Goal: Task Accomplishment & Management: Manage account settings

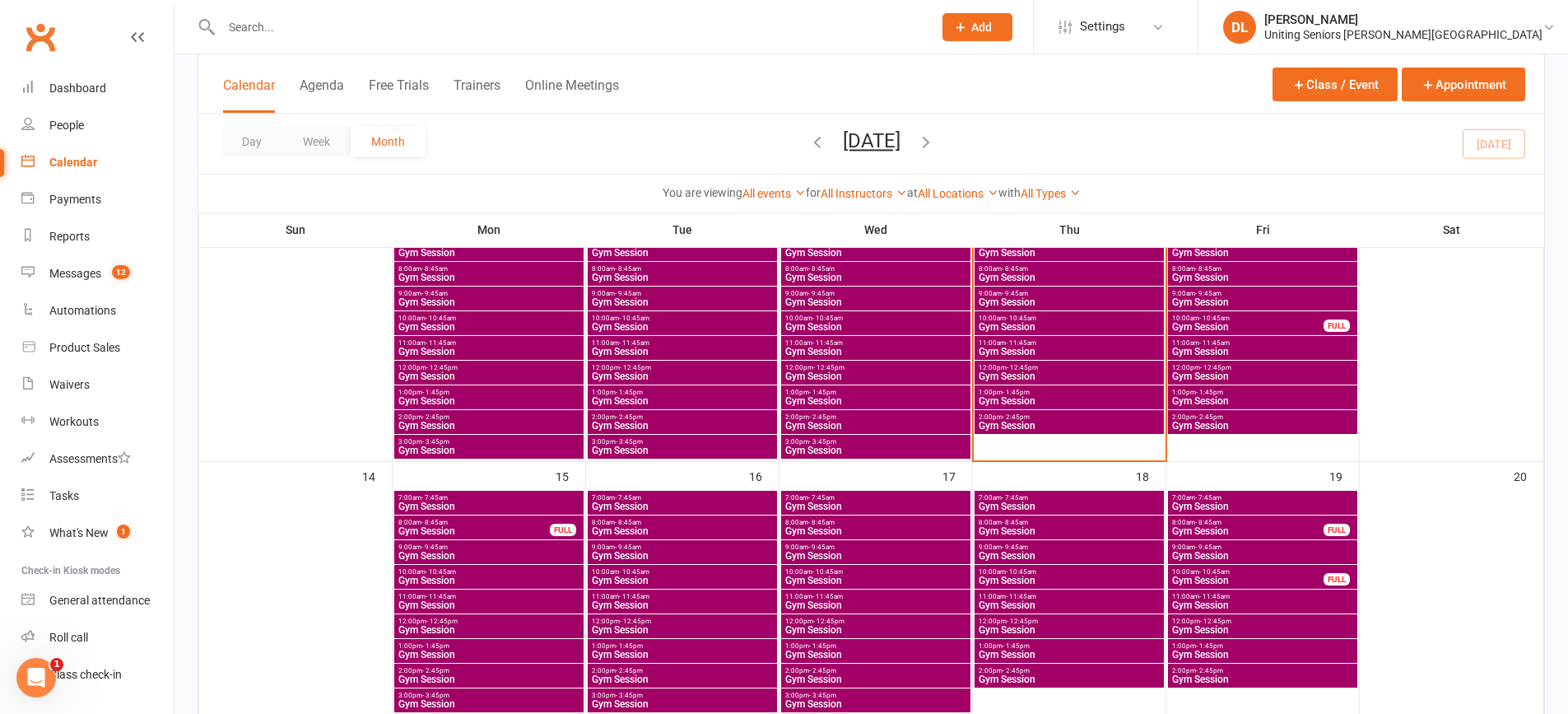
scroll to position [412, 0]
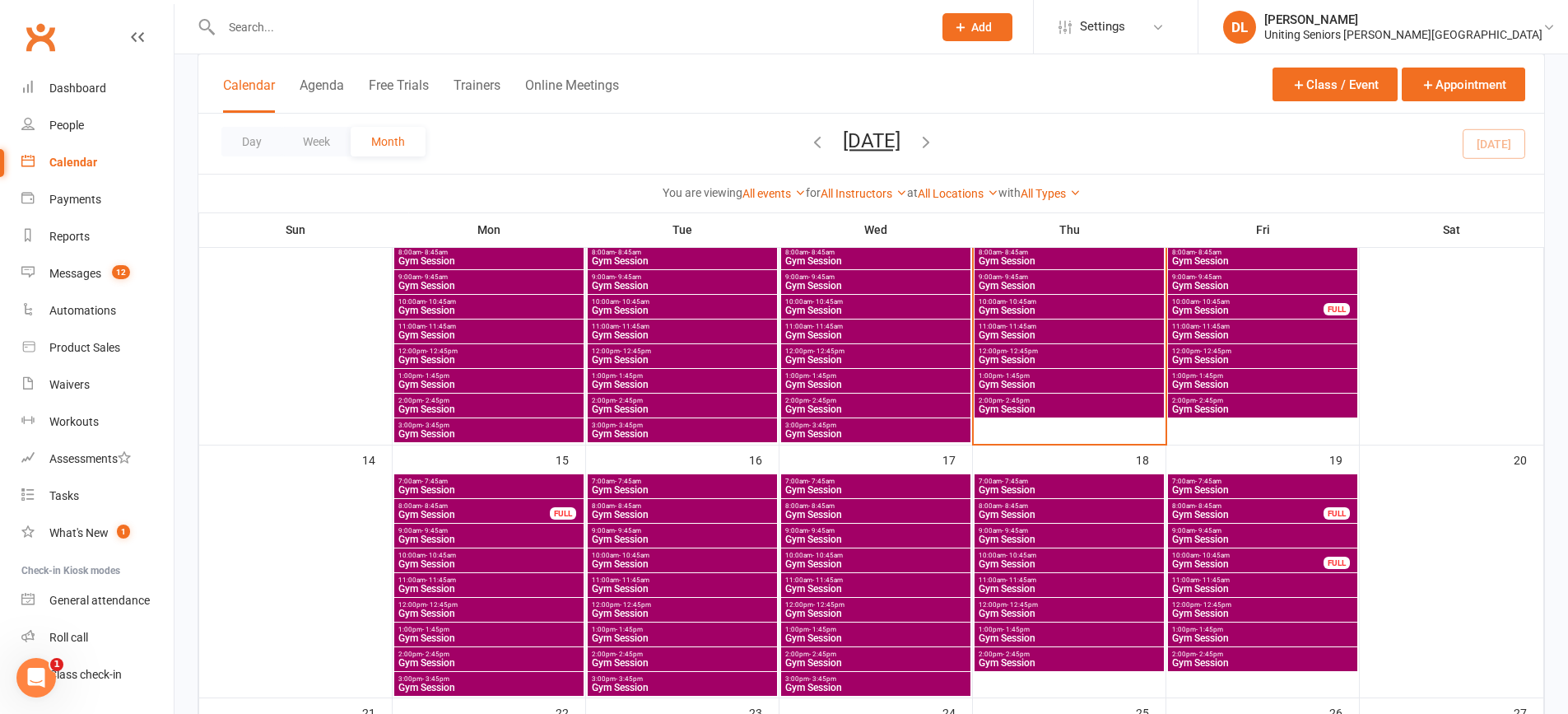
click at [1022, 259] on span "Gym Session" at bounding box center [1068, 261] width 183 height 10
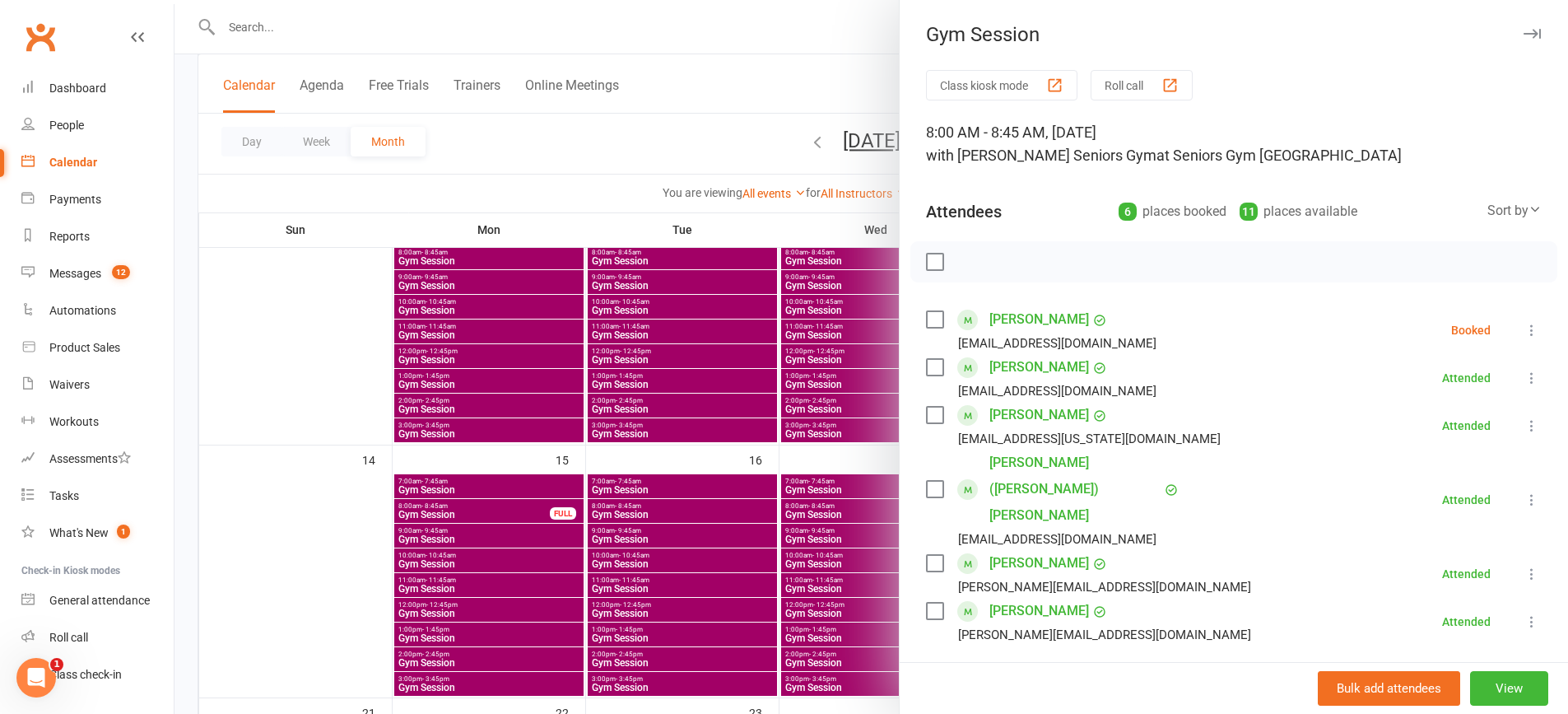
click at [1521, 320] on button at bounding box center [1531, 330] width 20 height 20
click at [1442, 453] on link "Mark absent" at bounding box center [1451, 461] width 177 height 33
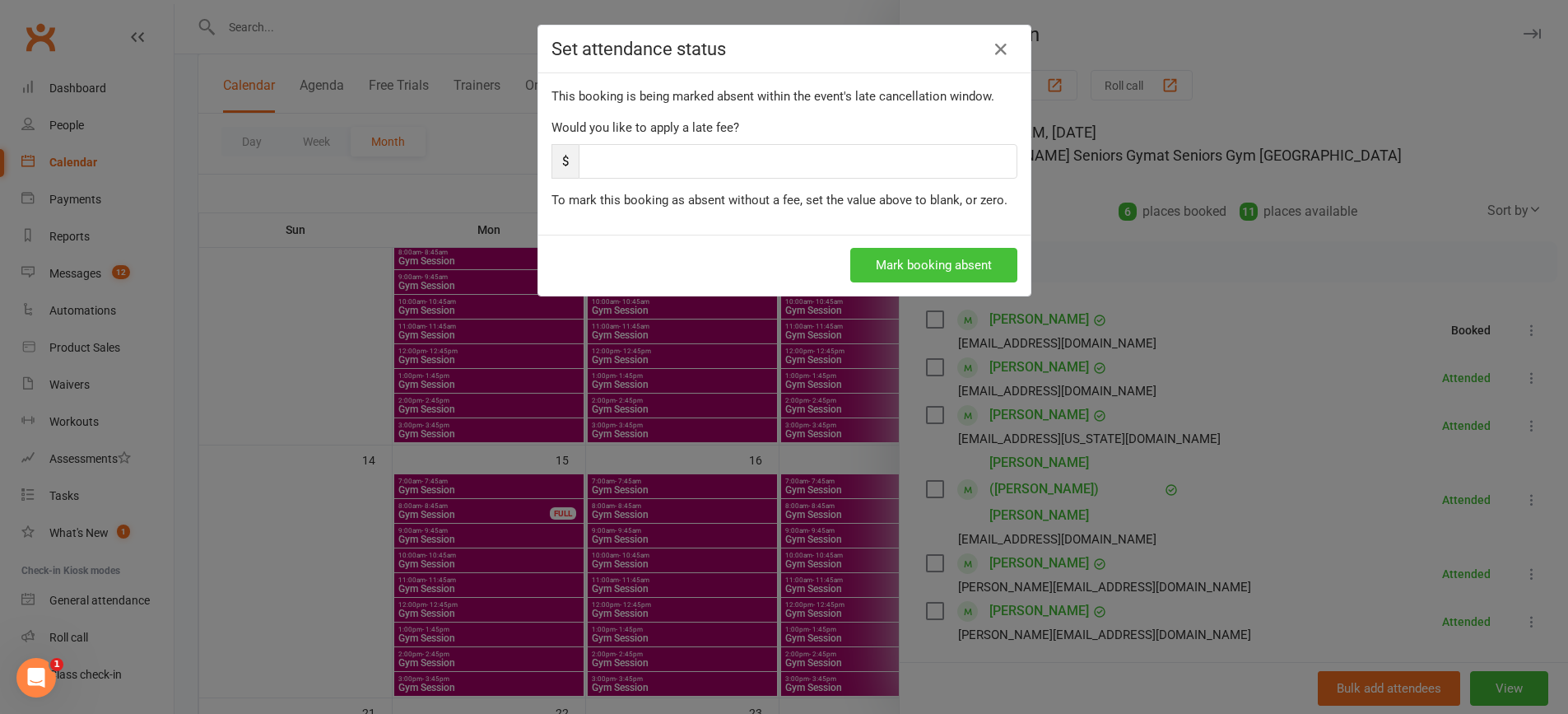
click at [929, 273] on button "Mark booking absent" at bounding box center [933, 265] width 167 height 35
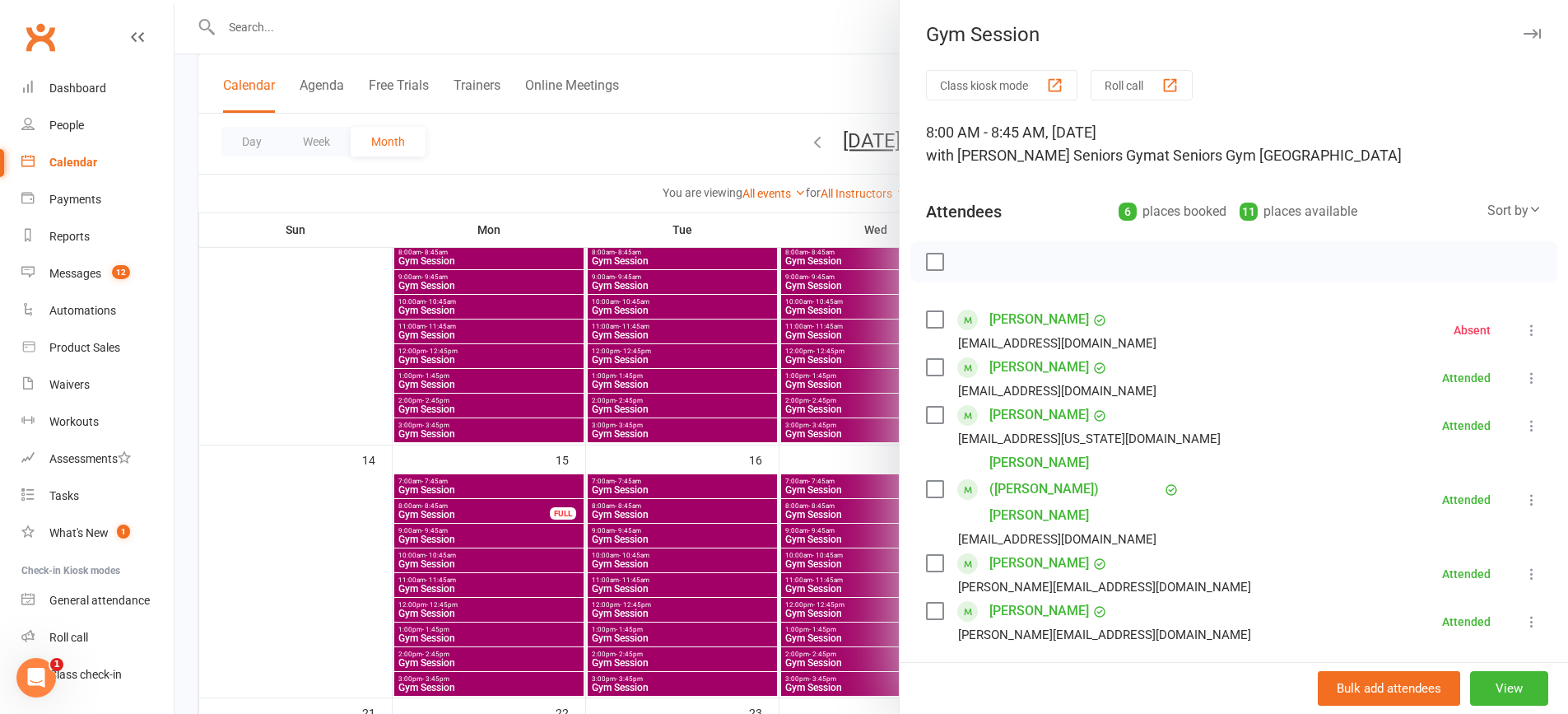
click at [790, 366] on div at bounding box center [871, 357] width 1393 height 714
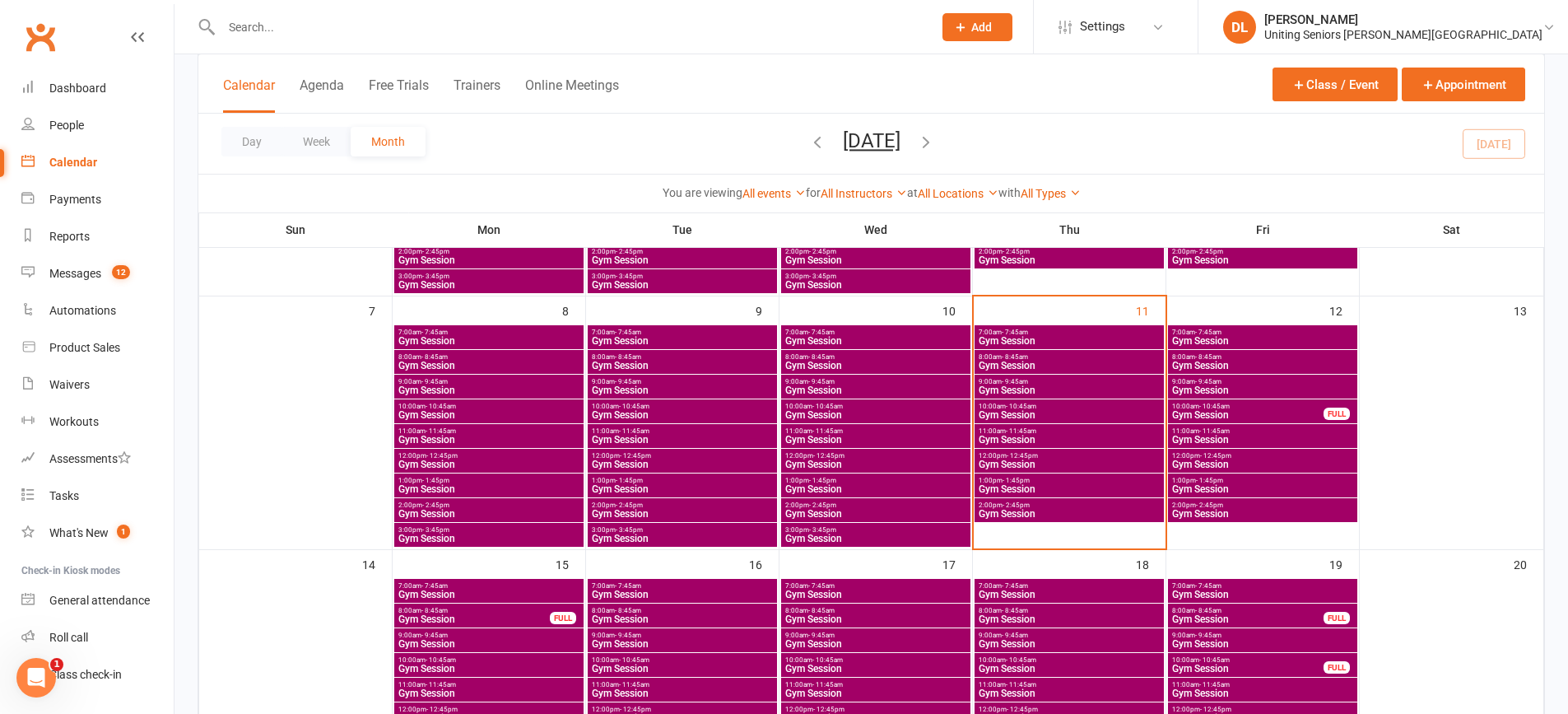
scroll to position [247, 0]
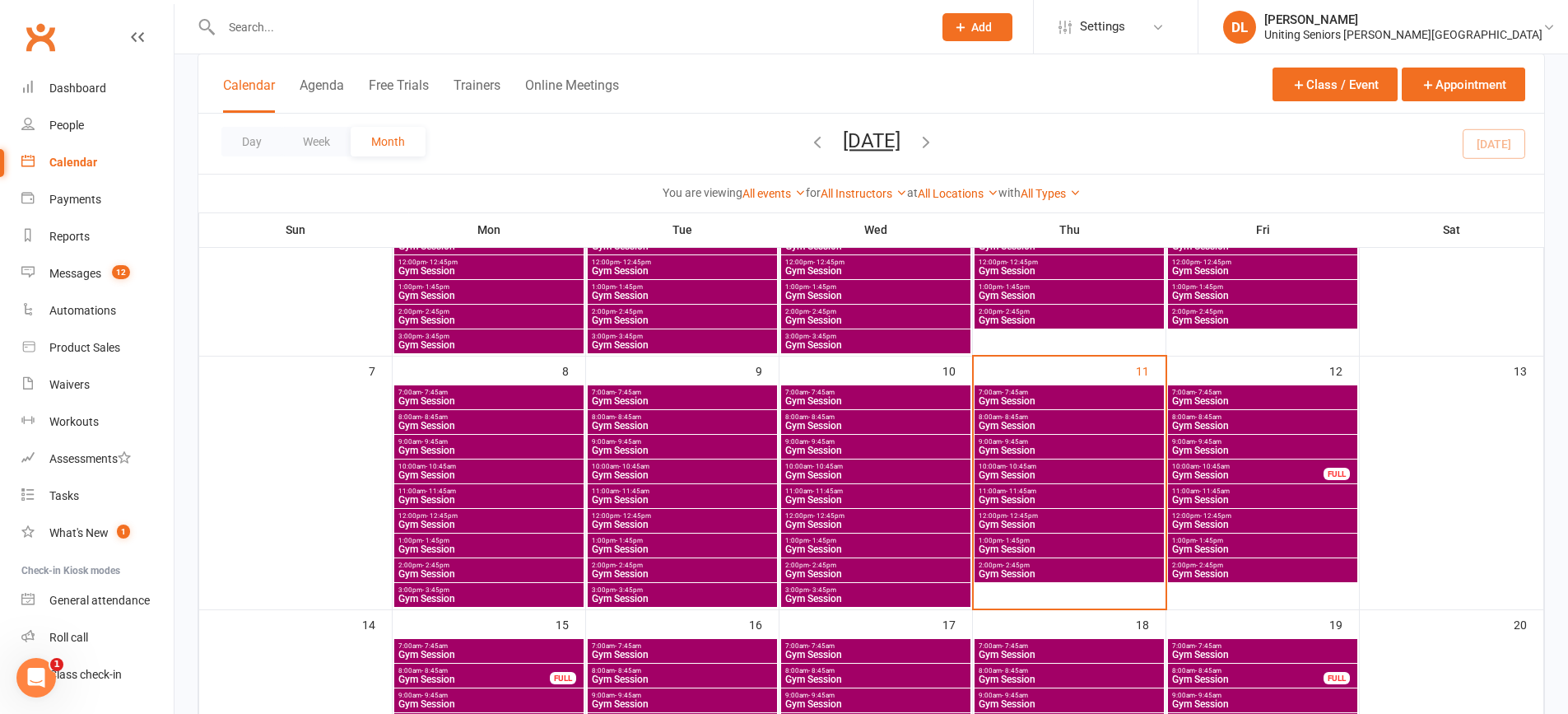
click at [1069, 436] on div "9:00am - 9:45am Gym Session" at bounding box center [1068, 447] width 189 height 24
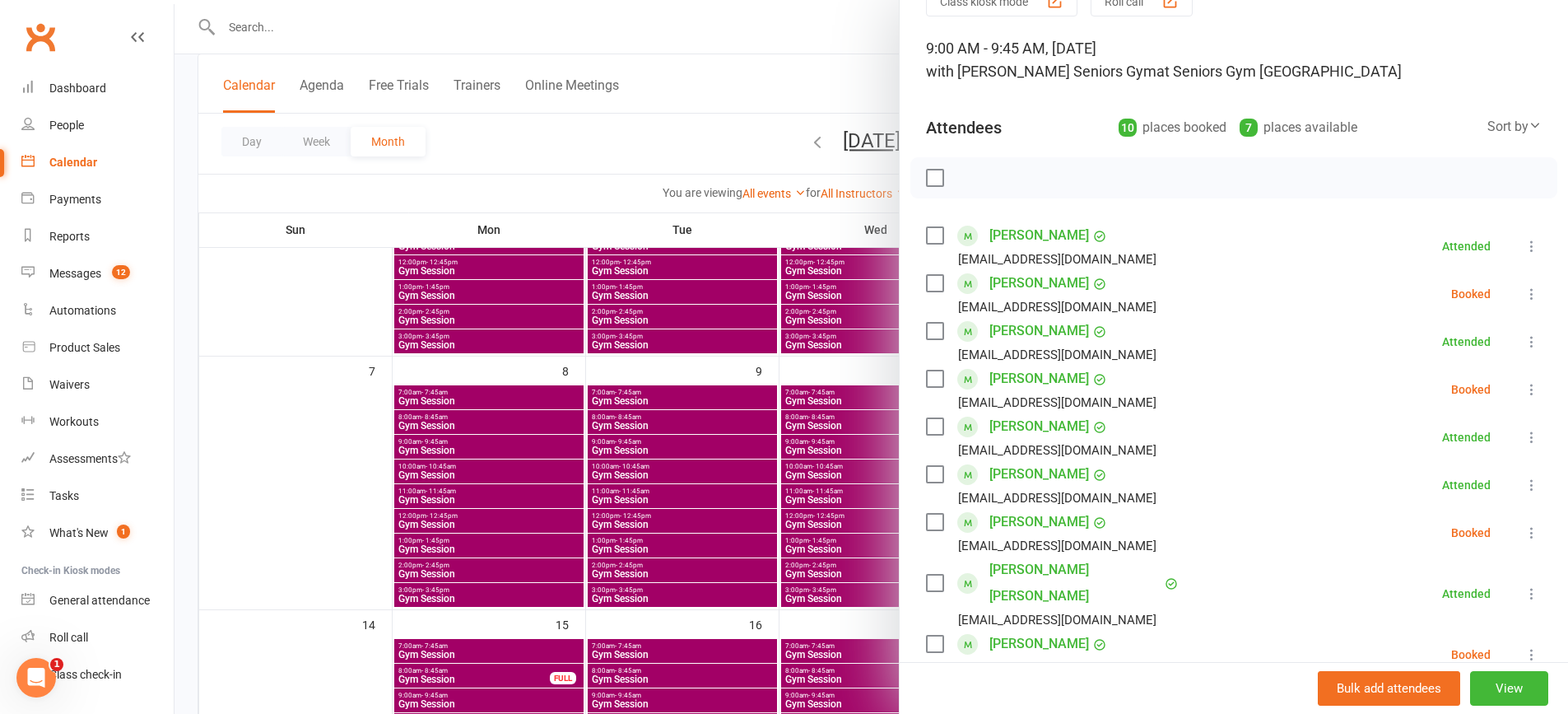
scroll to position [165, 0]
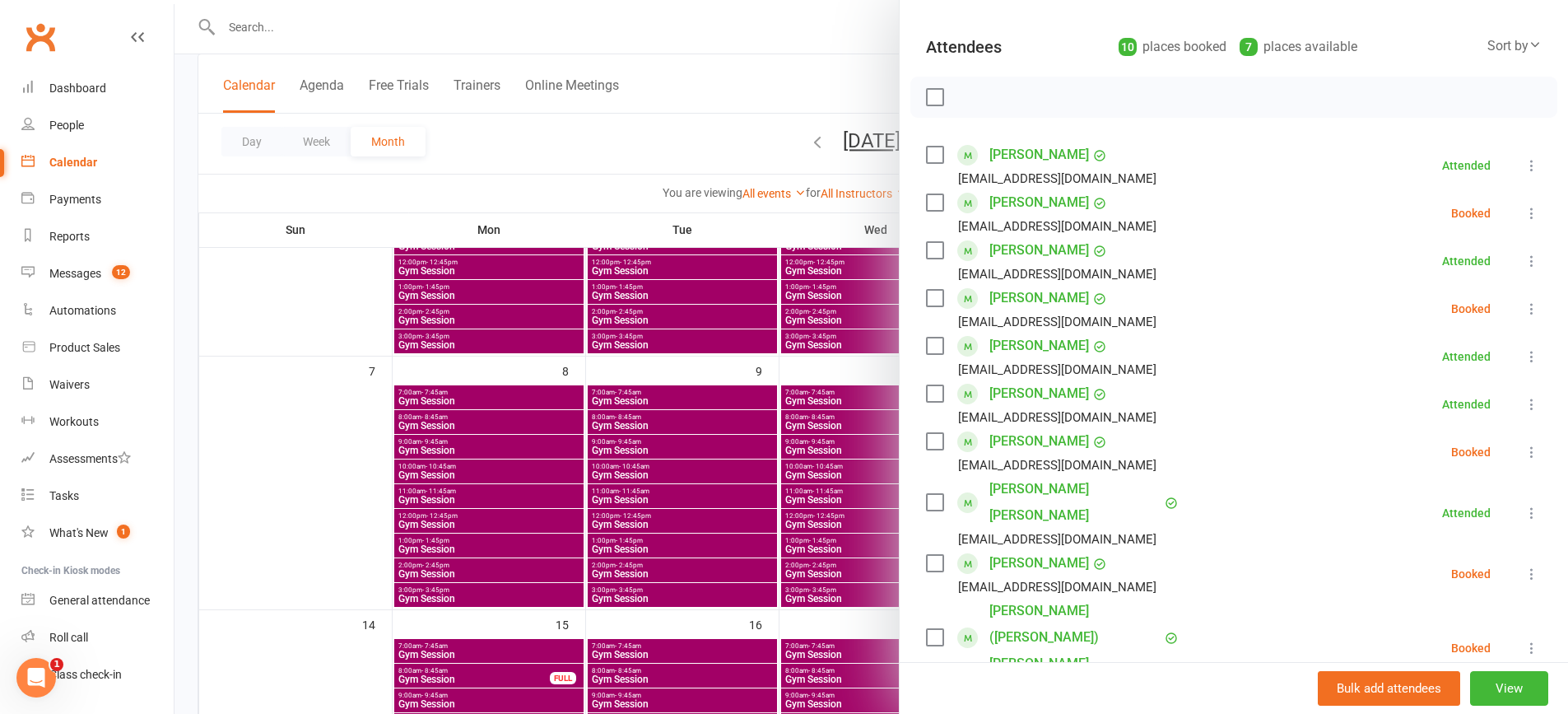
click at [1523, 454] on icon at bounding box center [1531, 452] width 16 height 16
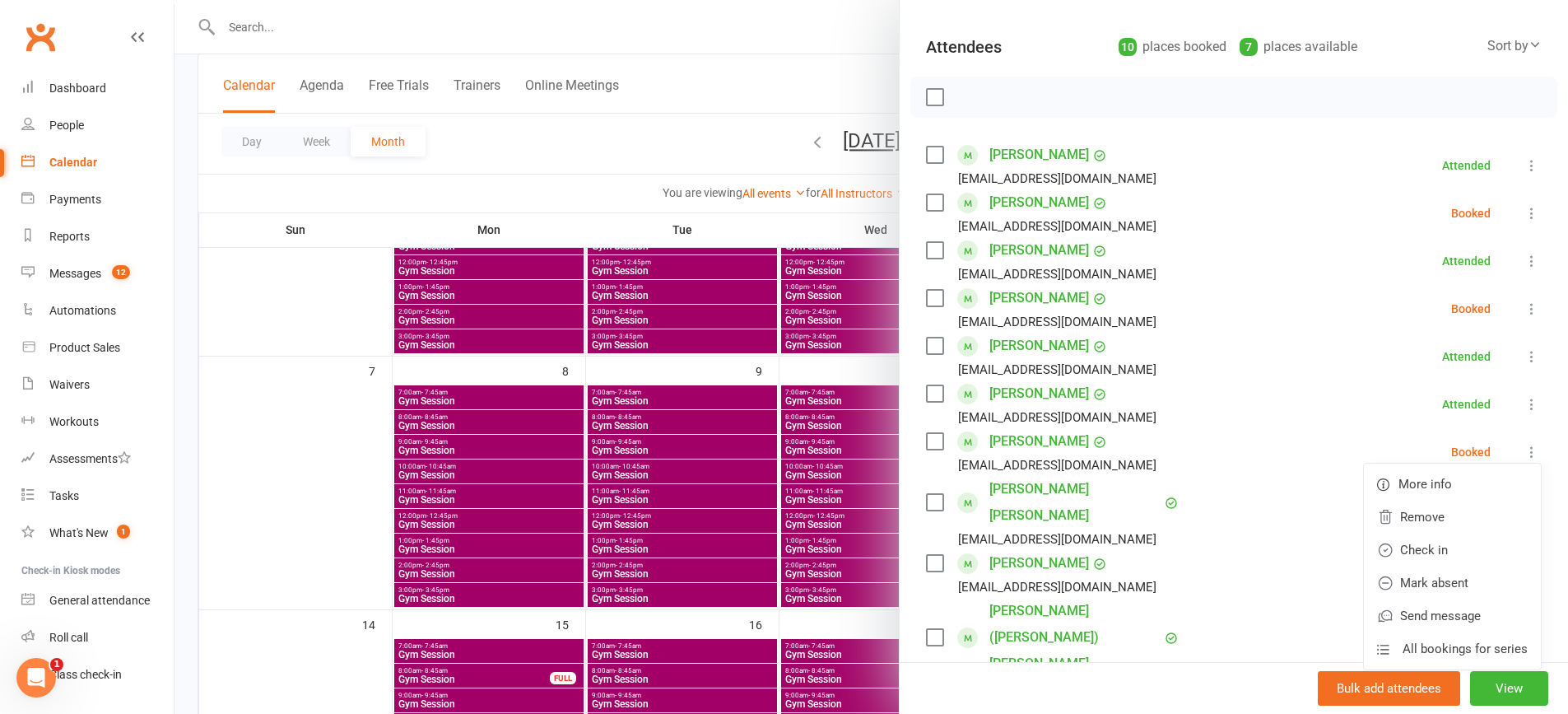
click at [711, 121] on div at bounding box center [871, 357] width 1393 height 714
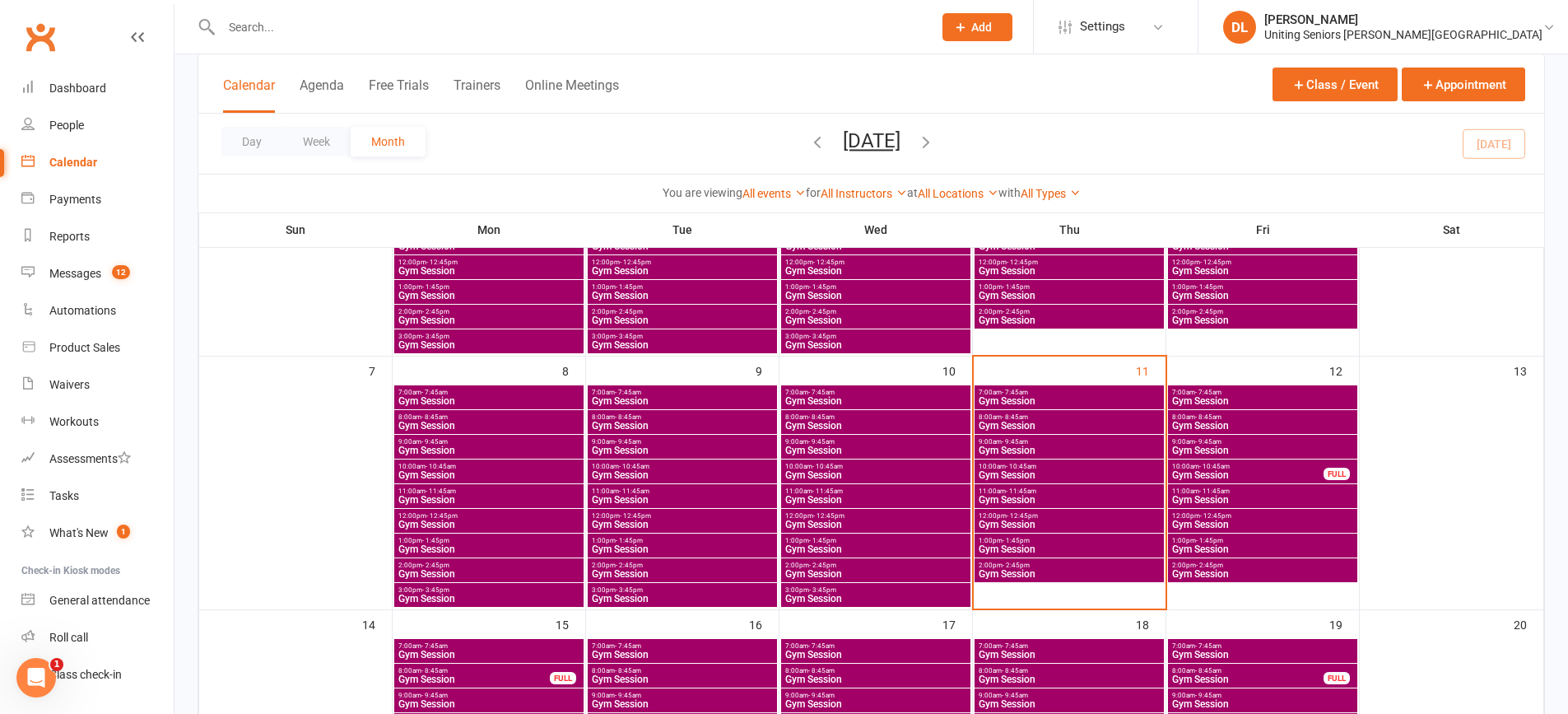
click at [1090, 448] on span "Gym Session" at bounding box center [1068, 450] width 183 height 10
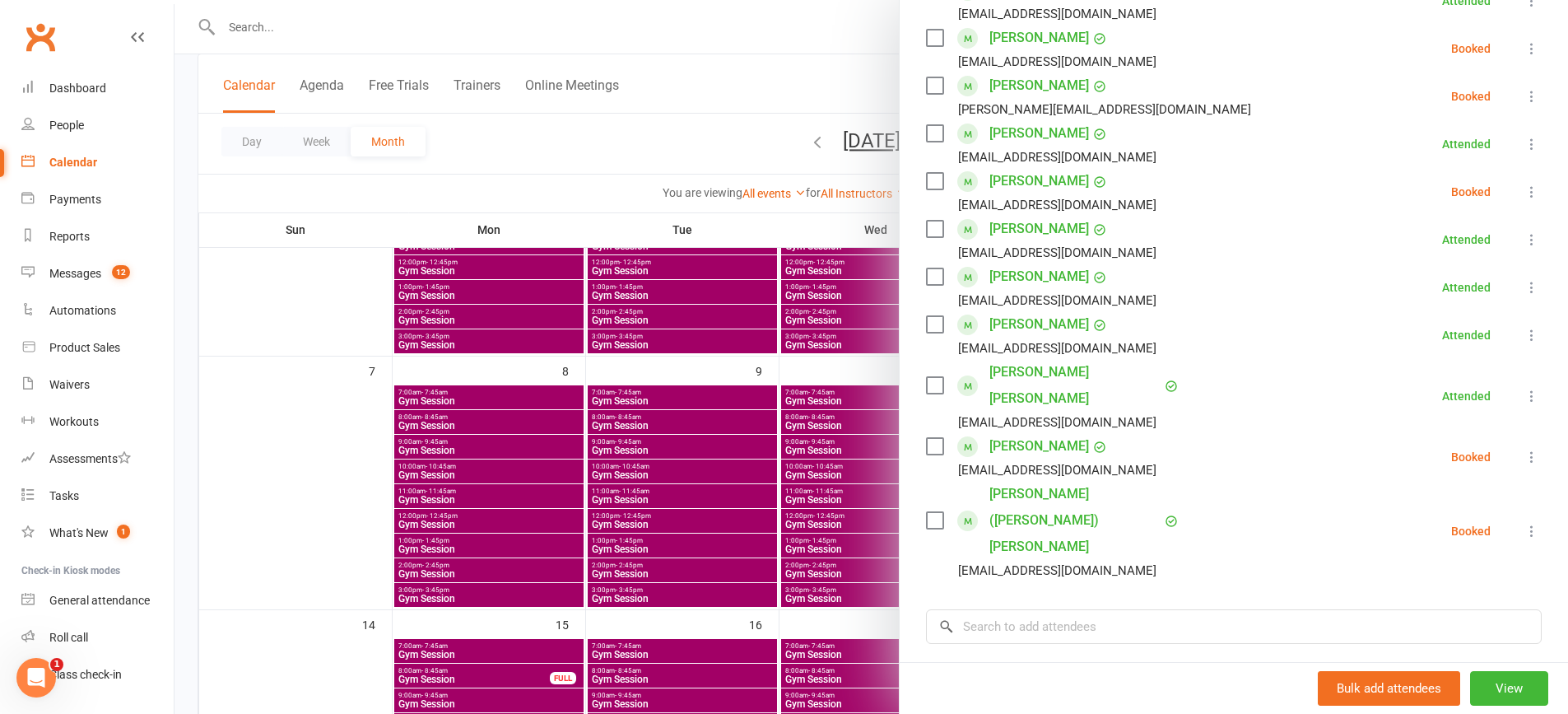
scroll to position [247, 0]
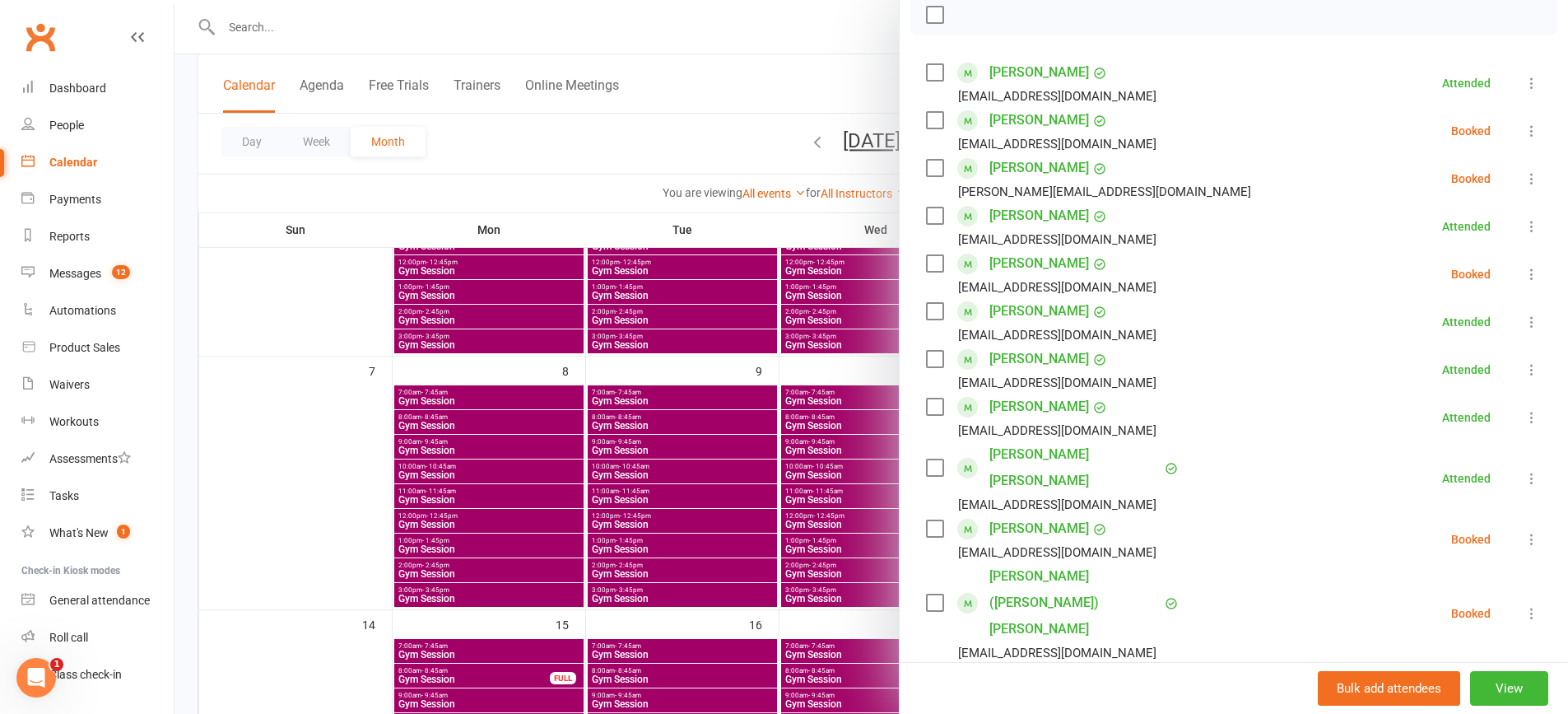
click at [777, 59] on div at bounding box center [871, 357] width 1393 height 714
